Goal: Find specific page/section: Find specific page/section

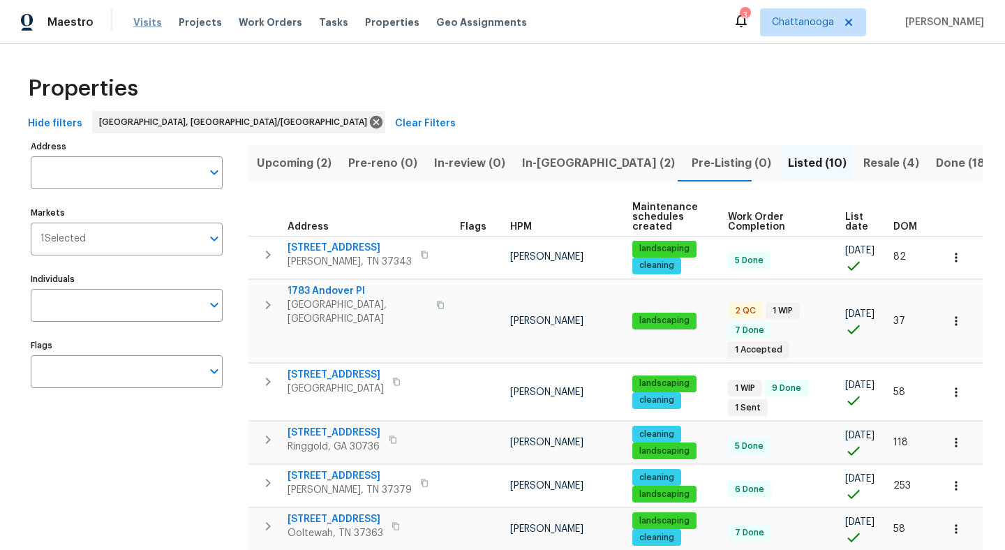
click at [142, 22] on span "Visits" at bounding box center [147, 22] width 29 height 14
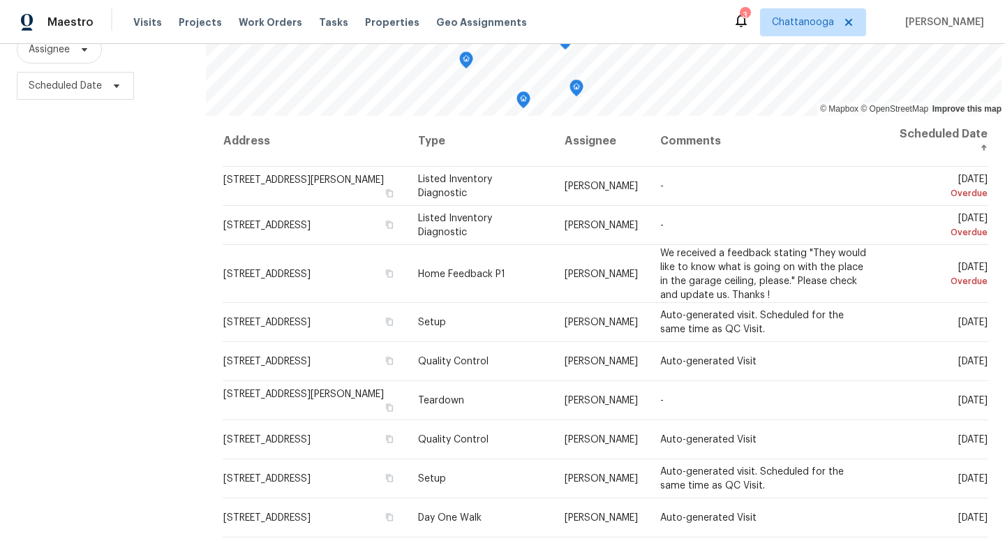
scroll to position [181, 0]
